Goal: Information Seeking & Learning: Understand process/instructions

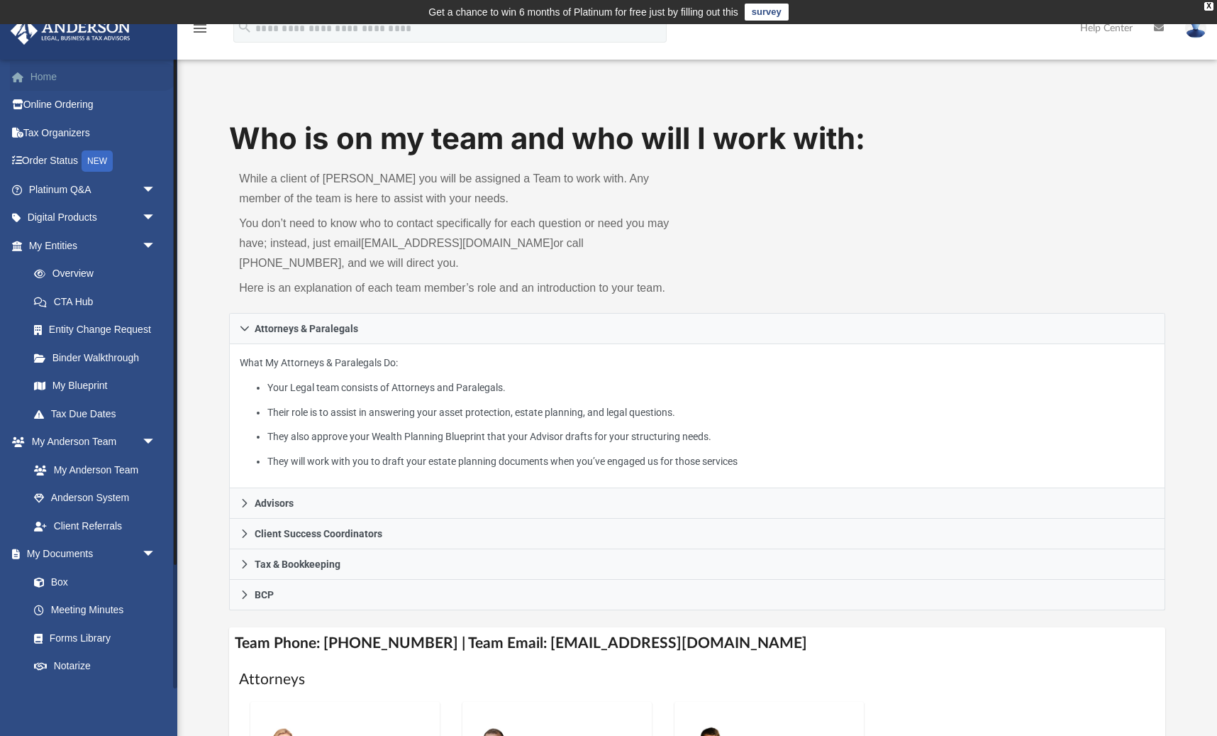
click at [45, 76] on link "Home" at bounding box center [93, 76] width 167 height 28
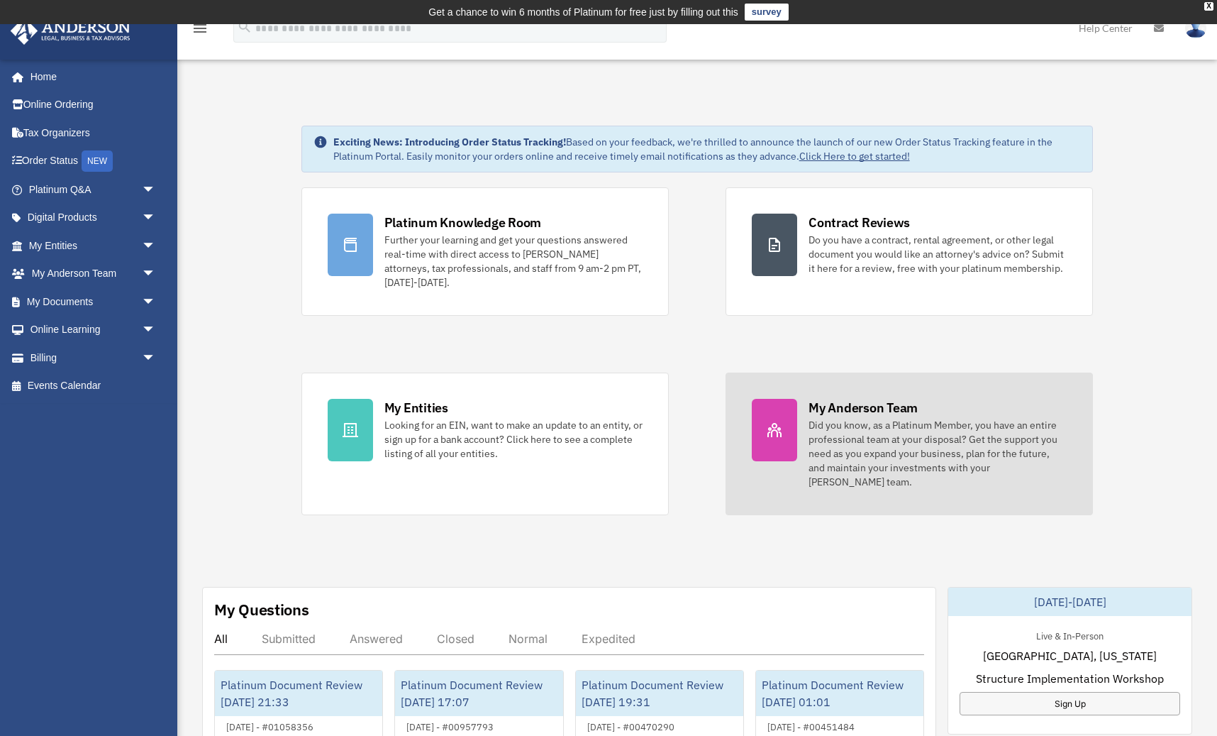
click at [869, 429] on div "Did you know, as a Platinum Member, you have an entire professional team at you…" at bounding box center [938, 453] width 258 height 71
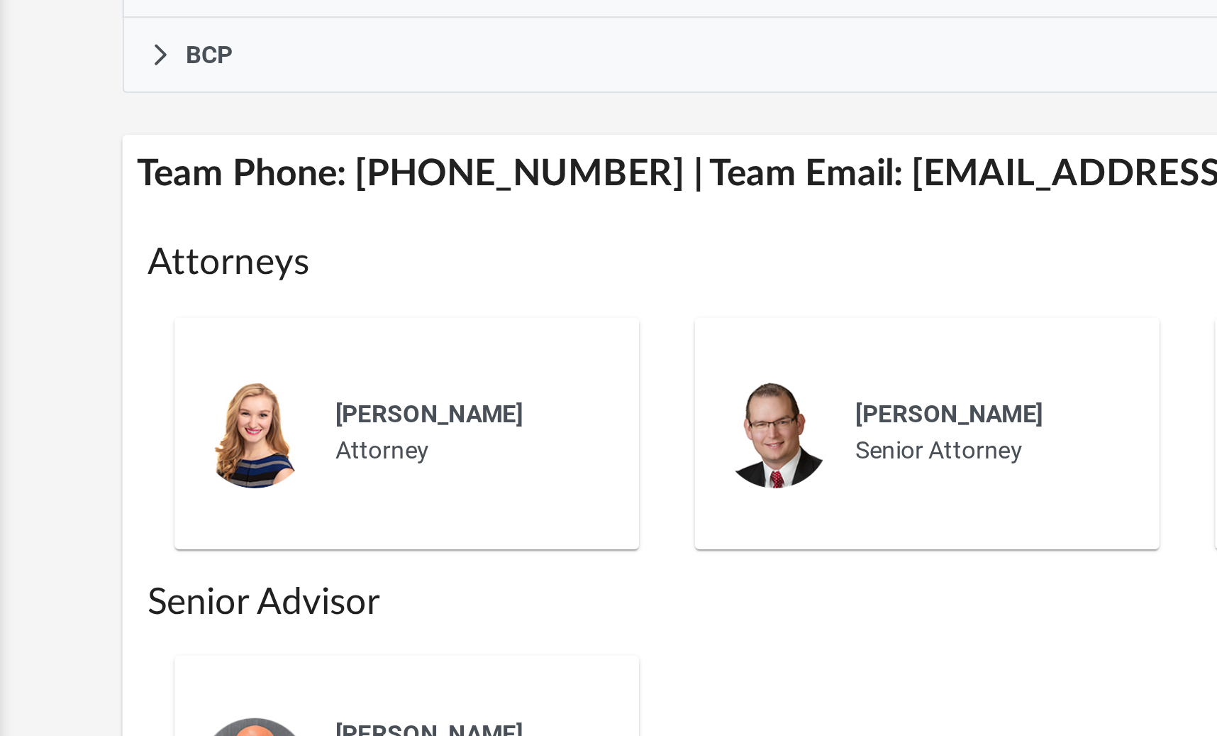
scroll to position [352, 0]
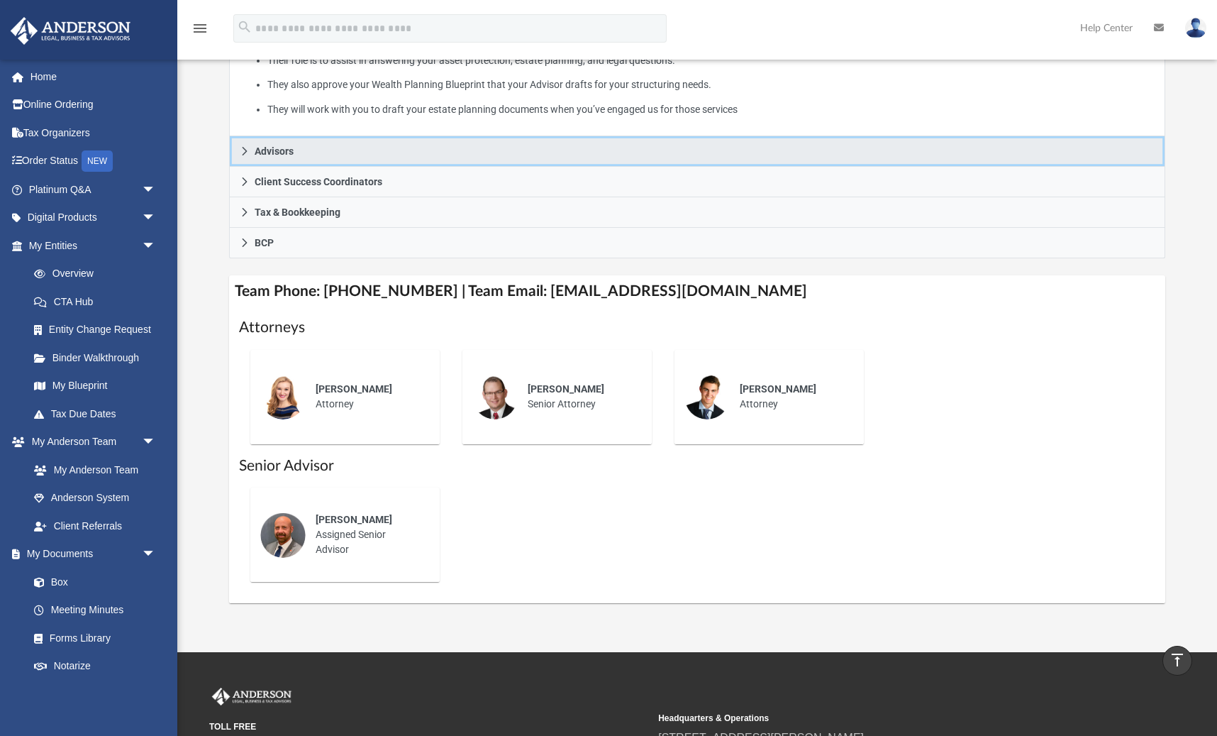
click at [268, 150] on span "Advisors" at bounding box center [274, 151] width 39 height 10
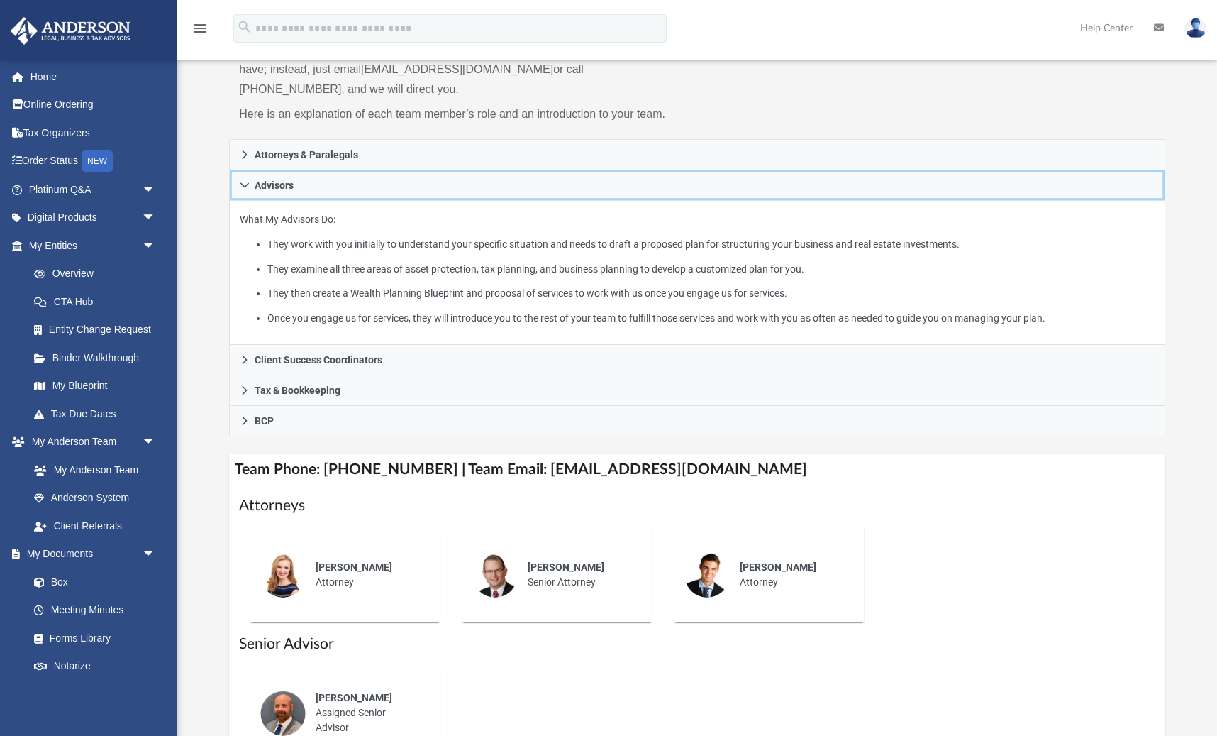
scroll to position [175, 0]
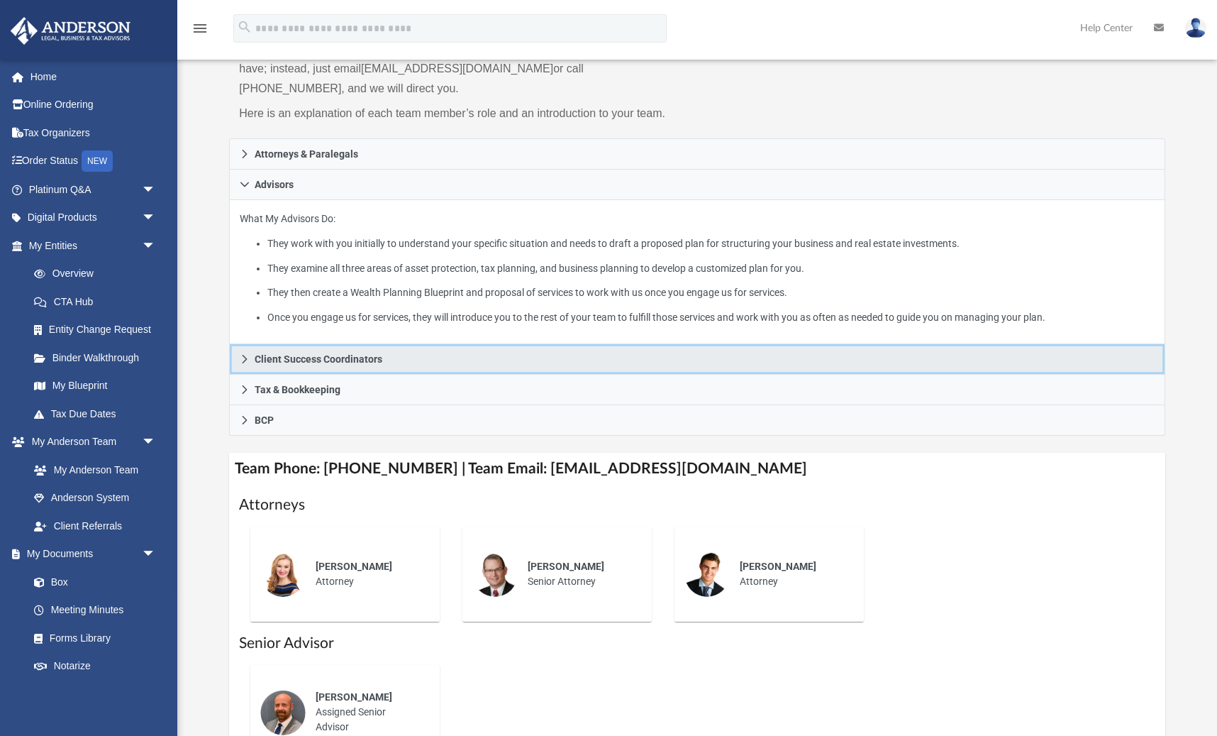
click at [301, 358] on span "Client Success Coordinators" at bounding box center [319, 359] width 128 height 10
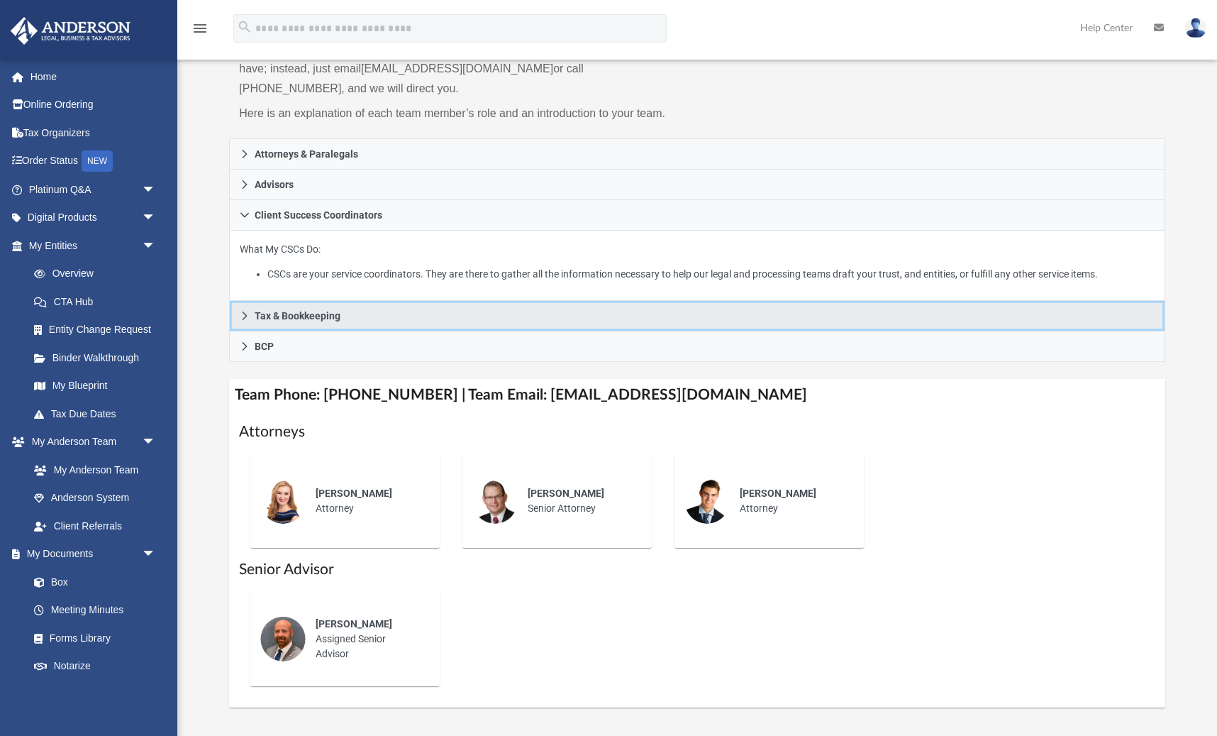
click at [302, 318] on span "Tax & Bookkeeping" at bounding box center [298, 316] width 86 height 10
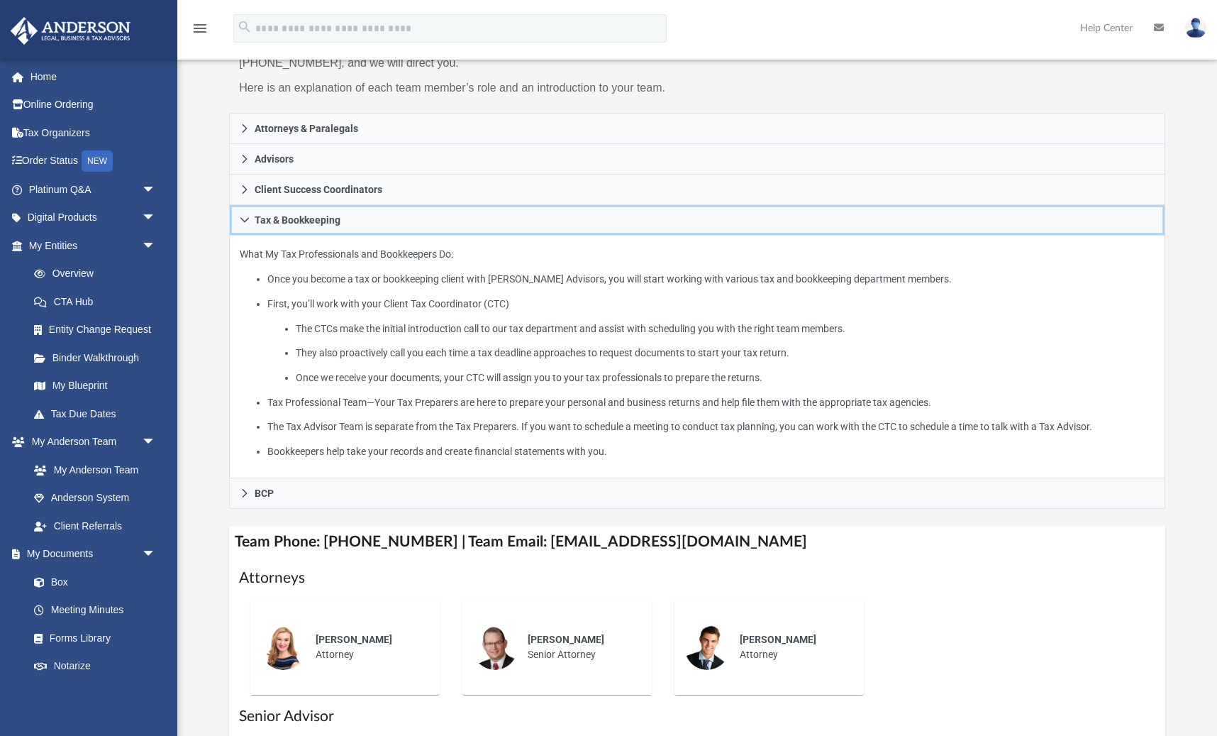
scroll to position [200, 0]
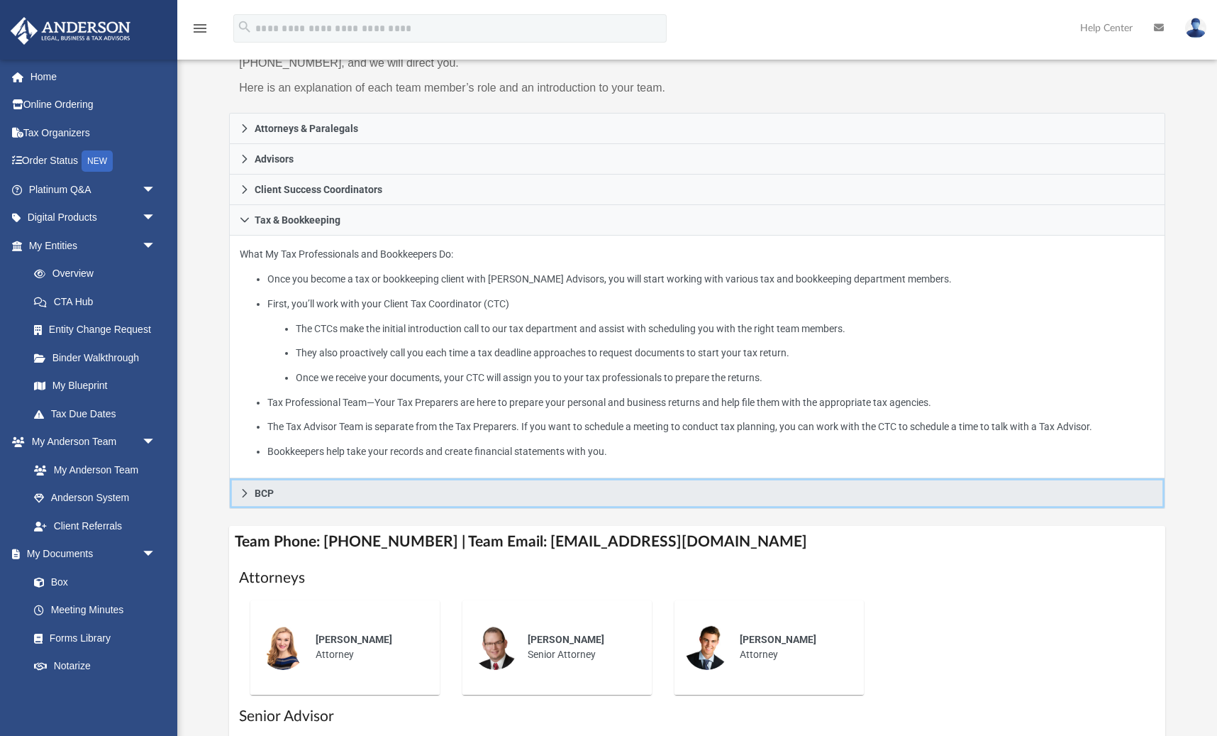
click at [261, 489] on span "BCP" at bounding box center [264, 493] width 19 height 10
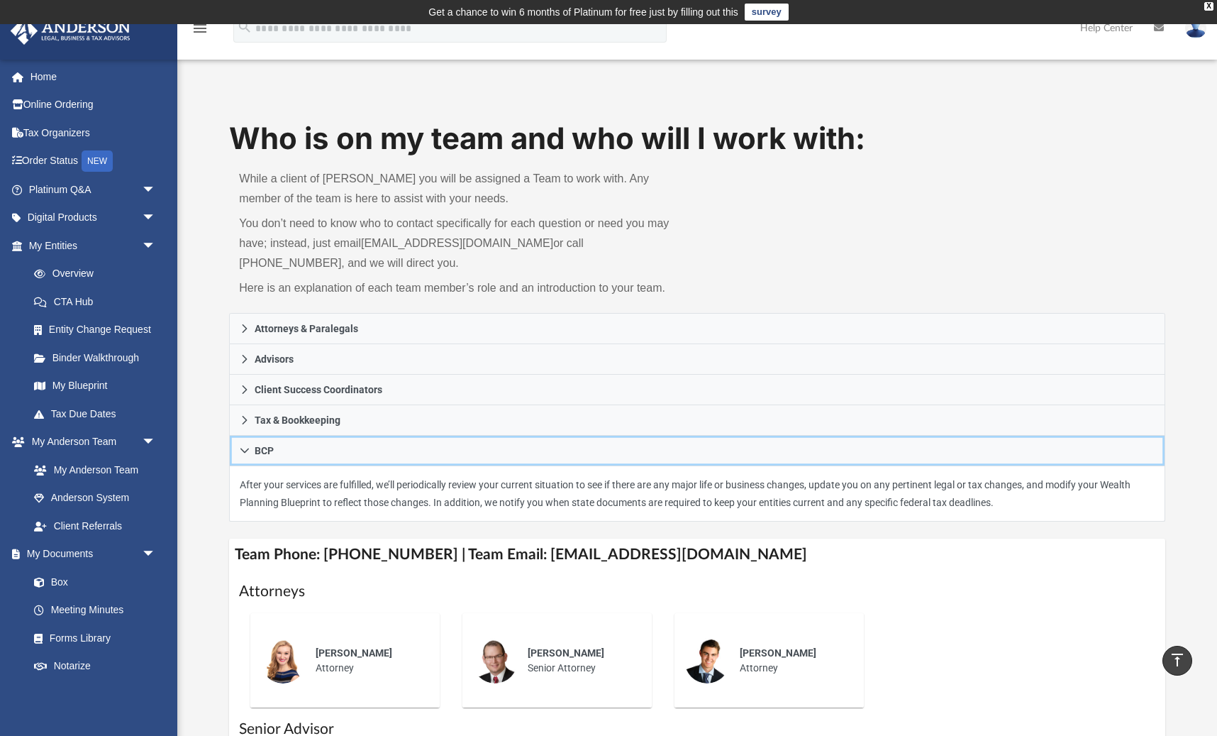
scroll to position [0, 0]
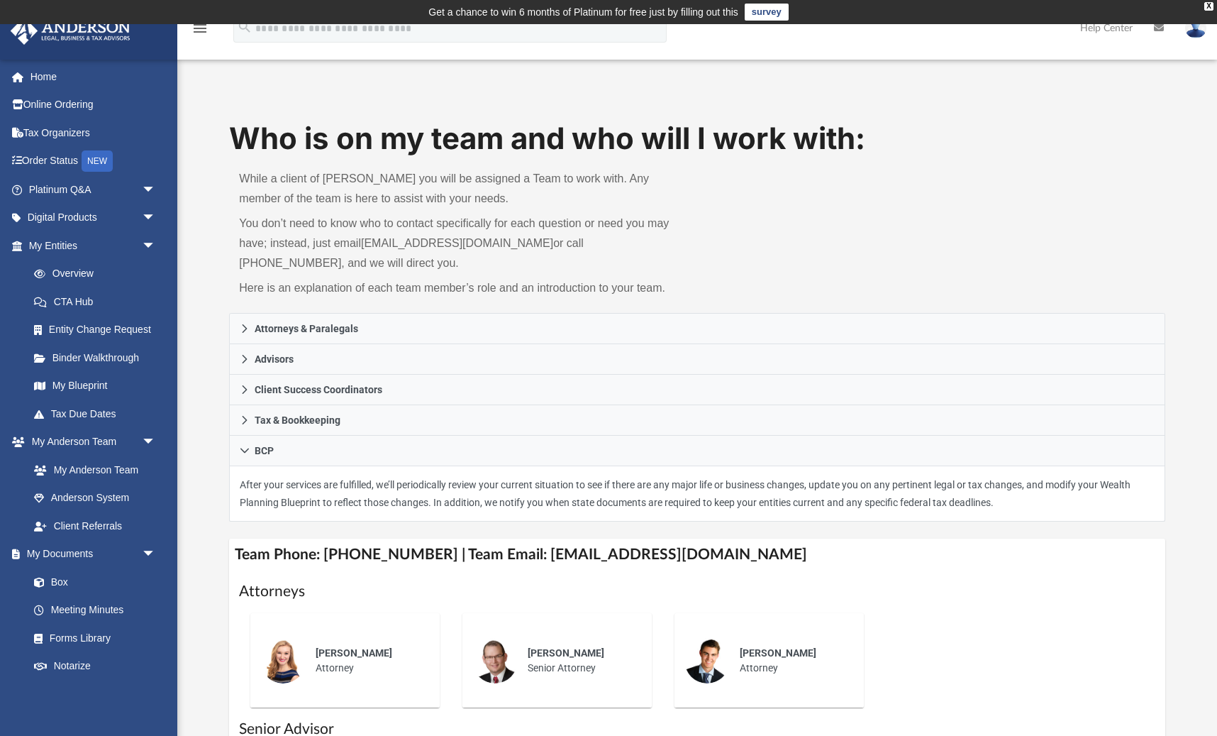
click at [258, 148] on h1 "Who is on my team and who will I work with:" at bounding box center [697, 139] width 936 height 42
click at [295, 157] on h1 "Who is on my team and who will I work with:" at bounding box center [697, 139] width 936 height 42
click at [107, 521] on link "Client Referrals" at bounding box center [98, 525] width 157 height 28
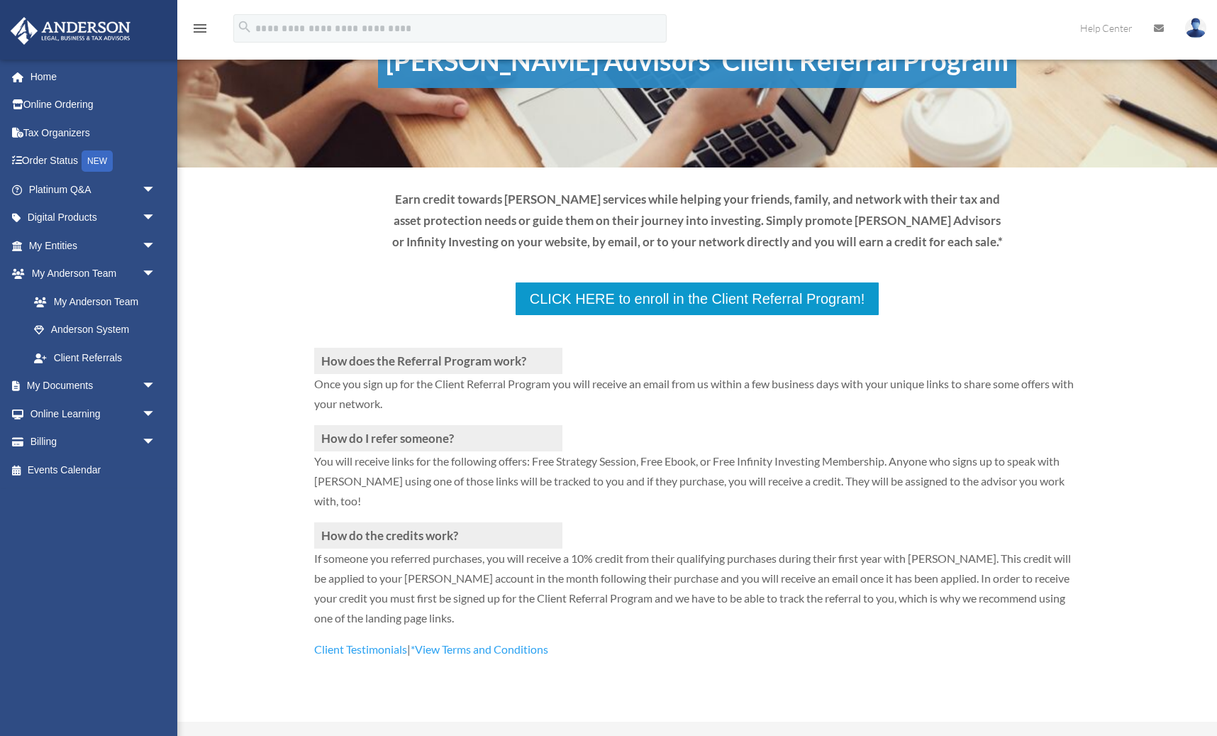
scroll to position [109, 0]
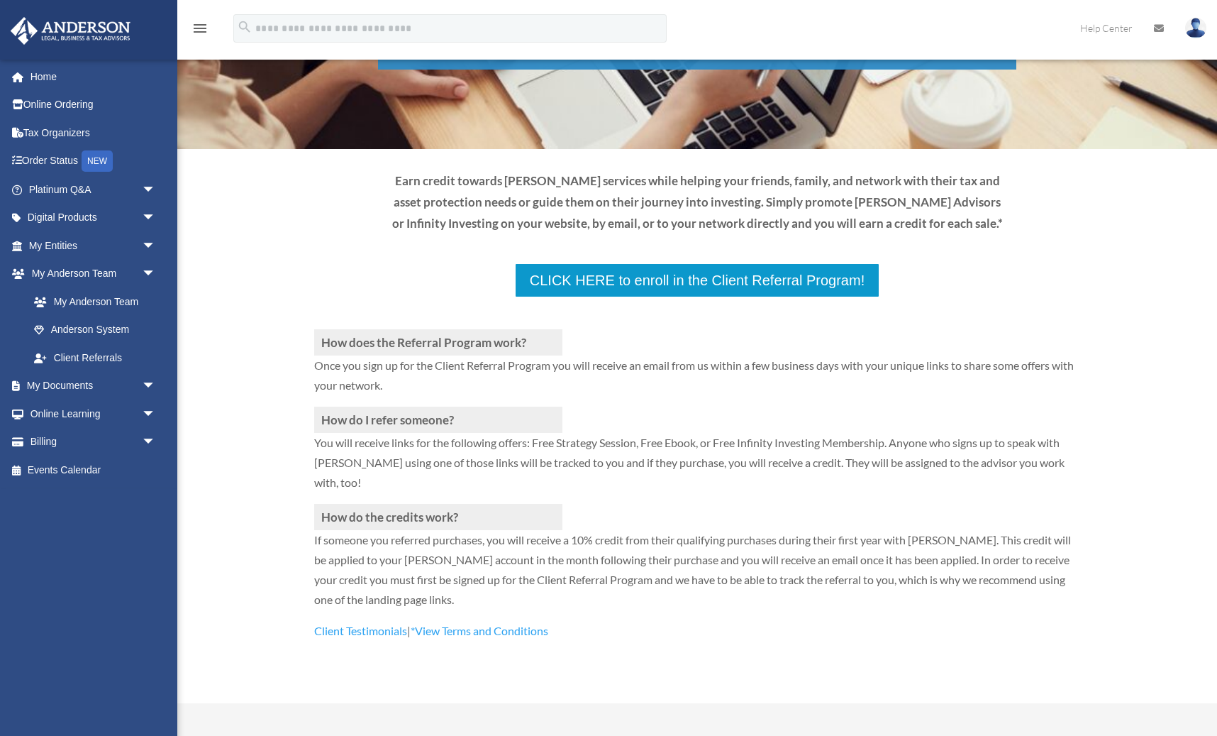
click at [708, 298] on p at bounding box center [697, 313] width 766 height 31
click at [436, 504] on h3 "How do the credits work?" at bounding box center [438, 517] width 248 height 26
click at [429, 433] on p "You will receive links for the following offers: Free Strategy Session, Free Eb…" at bounding box center [697, 468] width 766 height 71
click at [447, 355] on p "Once you sign up for the Client Referral Program you will receive an email from…" at bounding box center [697, 380] width 766 height 51
click at [446, 329] on h3 "How does the Referral Program work?" at bounding box center [438, 342] width 248 height 26
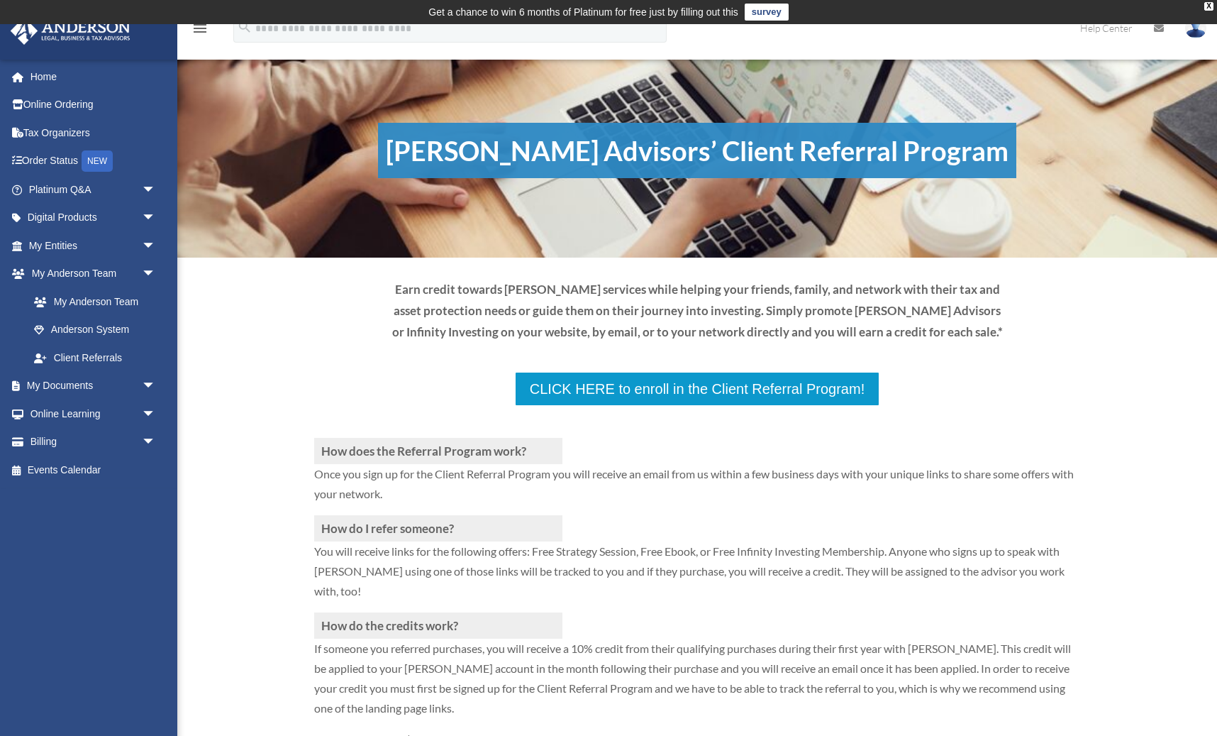
scroll to position [0, 0]
click at [541, 148] on h1 "Anderson Advisors’ Client Referral Program" at bounding box center [697, 150] width 638 height 55
click at [604, 406] on p at bounding box center [697, 421] width 766 height 31
click at [751, 406] on p at bounding box center [697, 421] width 766 height 31
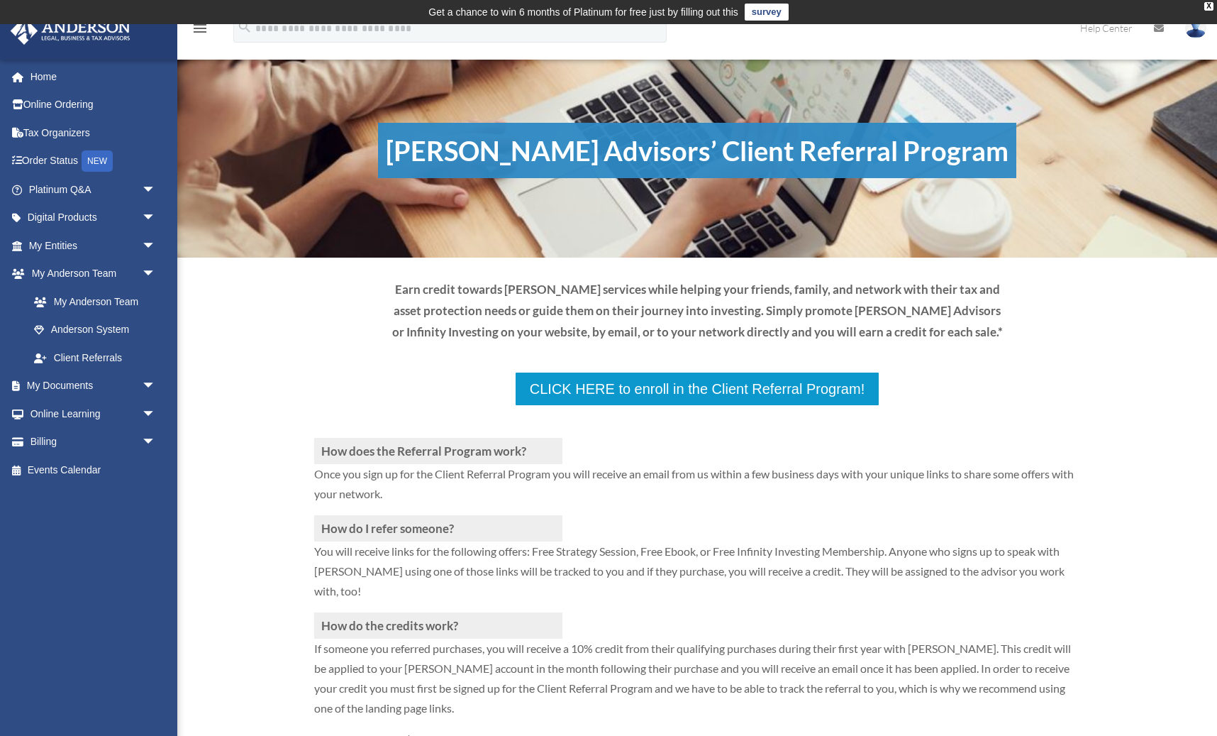
click at [673, 406] on p at bounding box center [697, 421] width 766 height 31
click at [670, 406] on p at bounding box center [697, 421] width 766 height 31
click at [582, 406] on p at bounding box center [697, 421] width 766 height 31
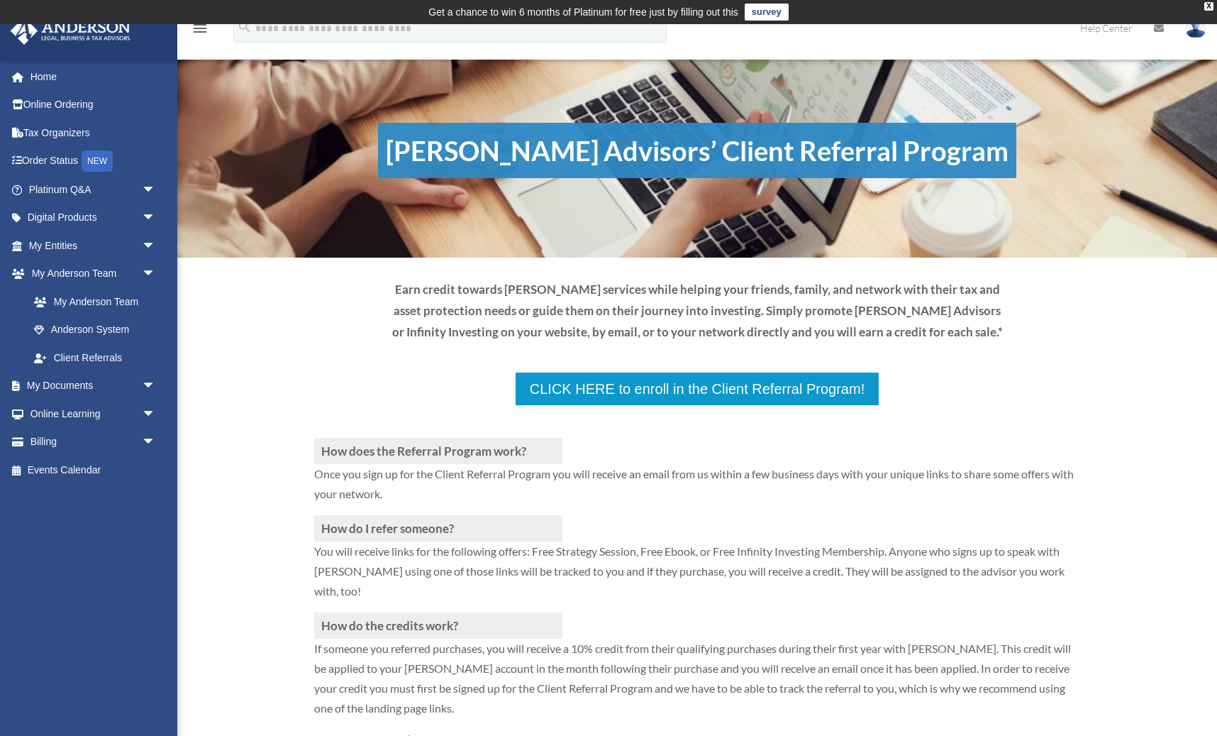
click at [646, 406] on p at bounding box center [697, 421] width 766 height 31
click at [674, 406] on p at bounding box center [697, 421] width 766 height 31
click at [680, 406] on p at bounding box center [697, 421] width 766 height 31
